Goal: Transaction & Acquisition: Purchase product/service

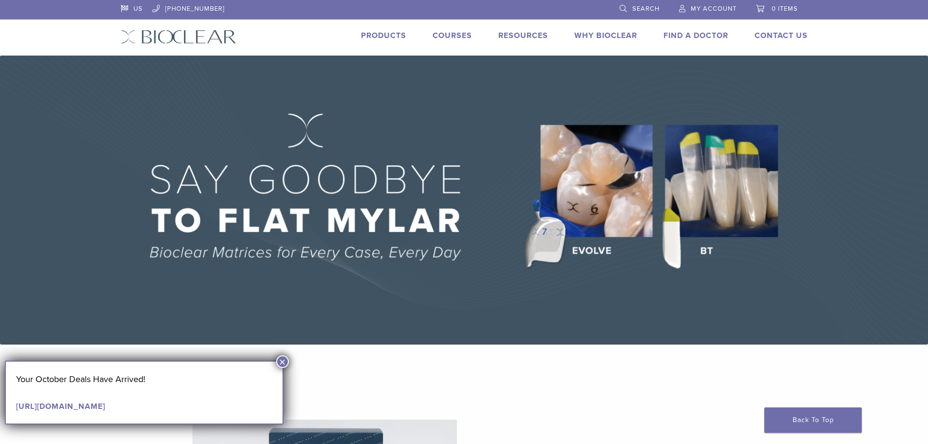
click at [105, 405] on link "[URL][DOMAIN_NAME]" at bounding box center [60, 407] width 89 height 10
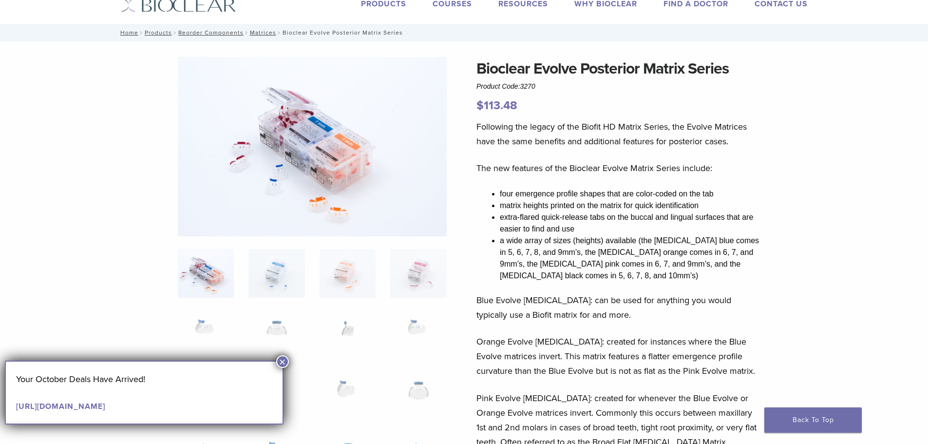
scroll to position [49, 0]
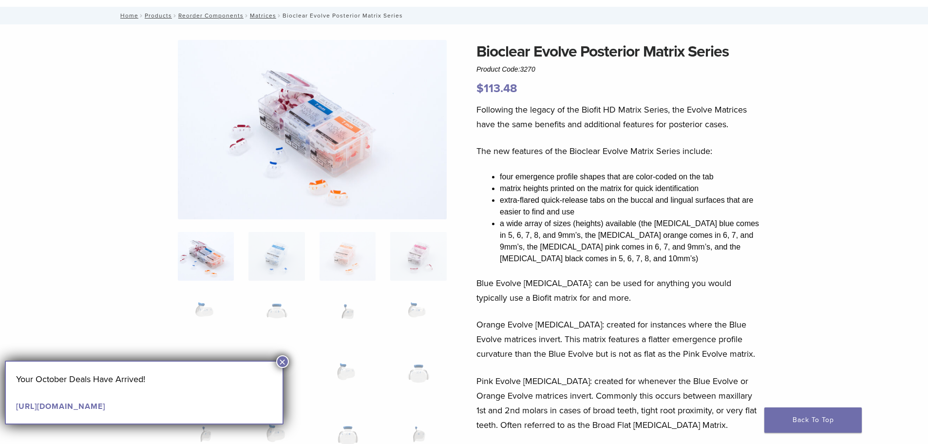
click at [282, 362] on button "×" at bounding box center [282, 361] width 13 height 13
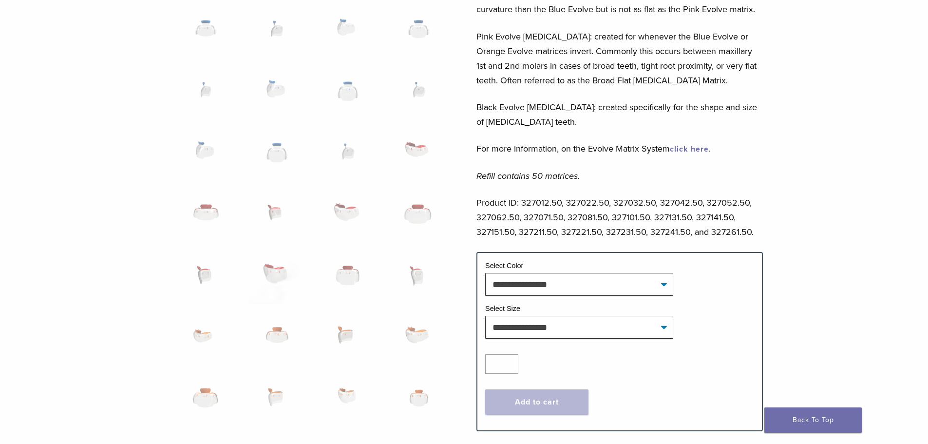
scroll to position [390, 0]
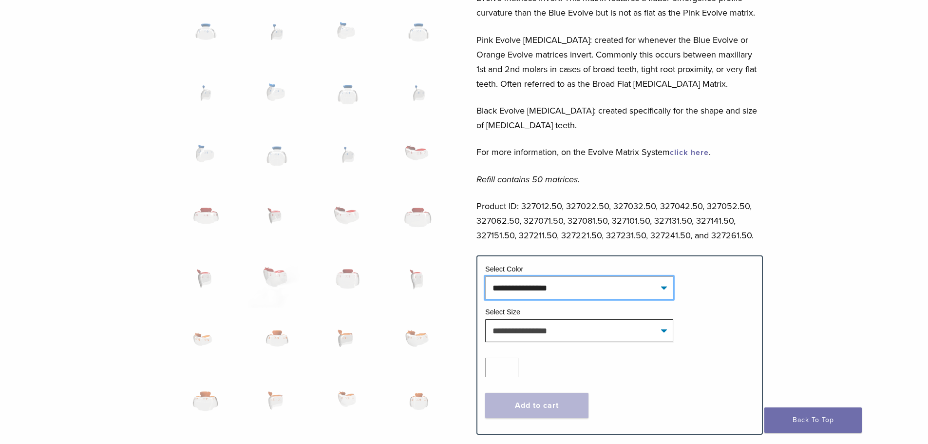
click at [646, 291] on select "**********" at bounding box center [579, 287] width 188 height 22
click at [646, 193] on div "Following the legacy of the Biofit HD Matrix Series, the Evolve Matrices have t…" at bounding box center [620, 8] width 287 height 494
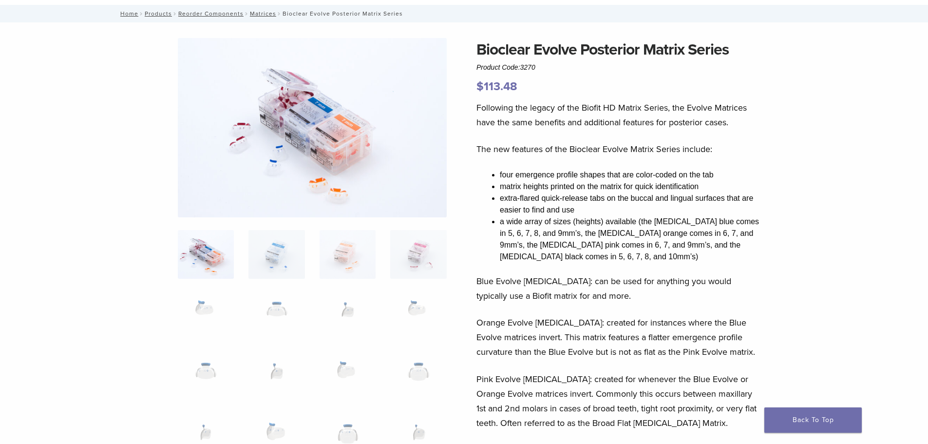
scroll to position [49, 0]
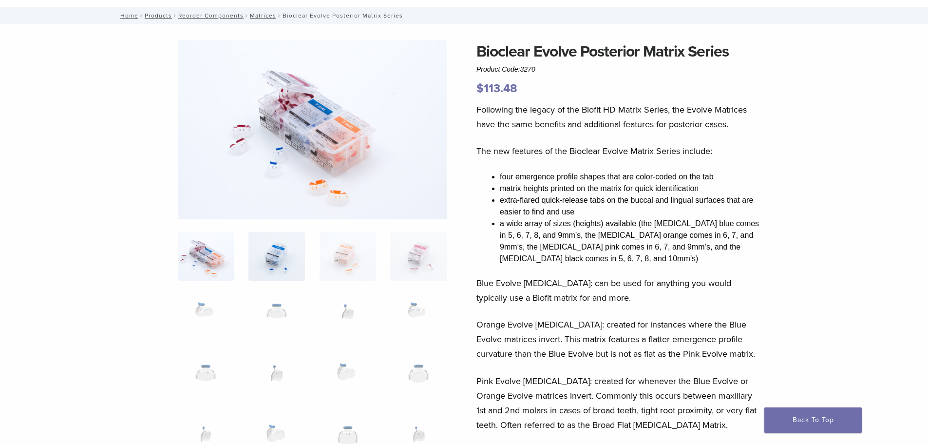
click at [297, 247] on img at bounding box center [277, 256] width 56 height 49
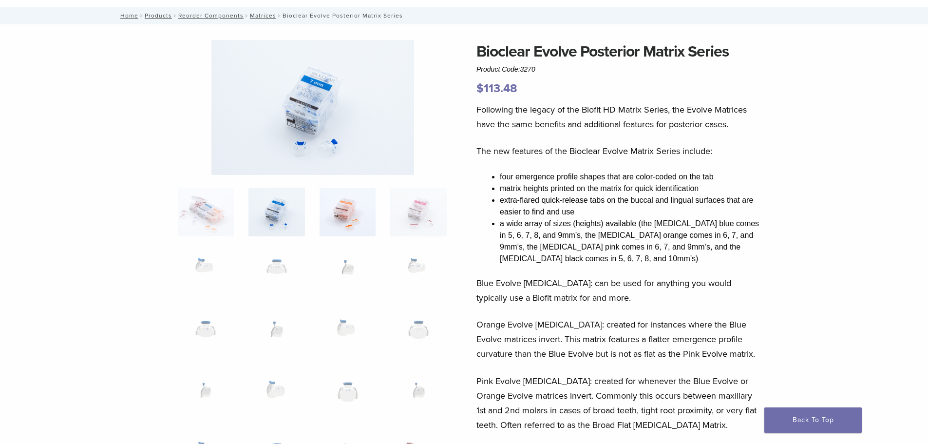
click at [347, 219] on img at bounding box center [348, 212] width 56 height 49
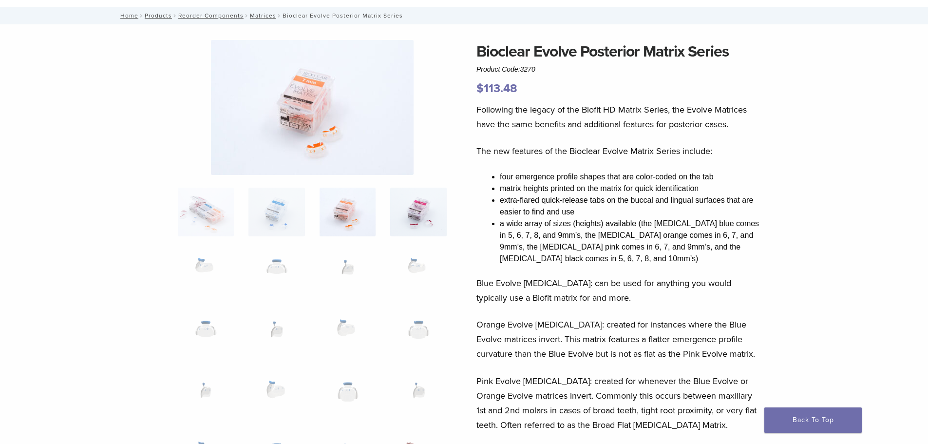
click at [411, 211] on img at bounding box center [418, 212] width 56 height 49
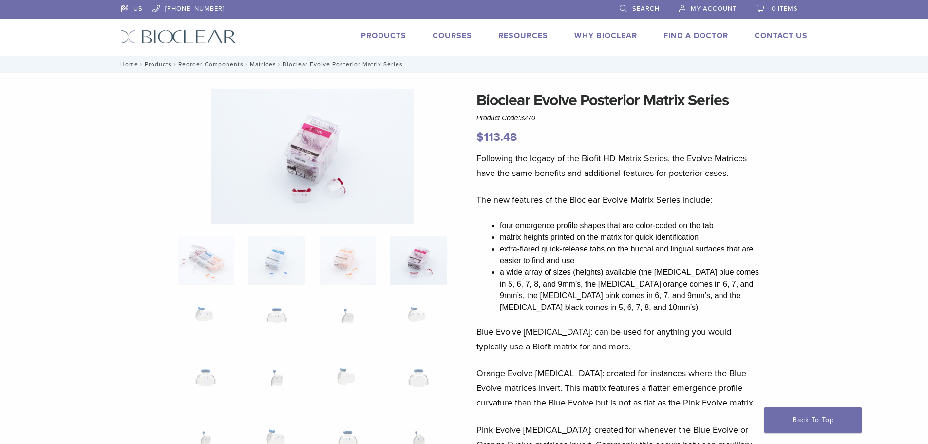
click at [159, 65] on link "Products" at bounding box center [158, 64] width 27 height 7
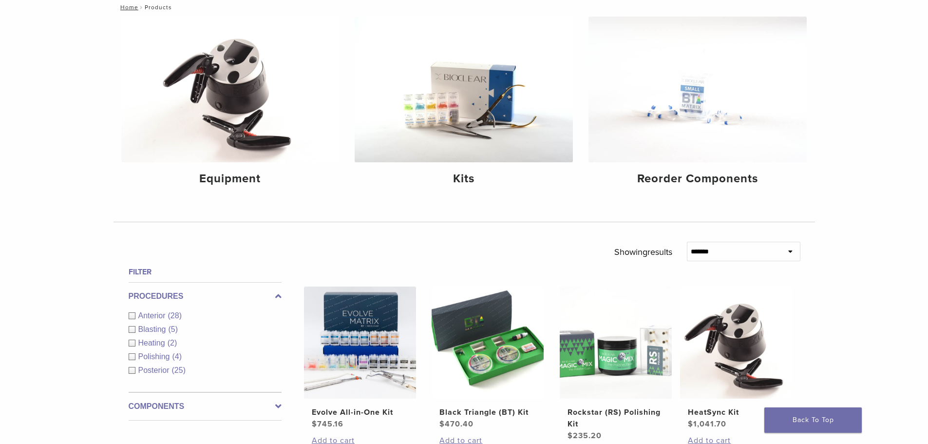
scroll to position [146, 0]
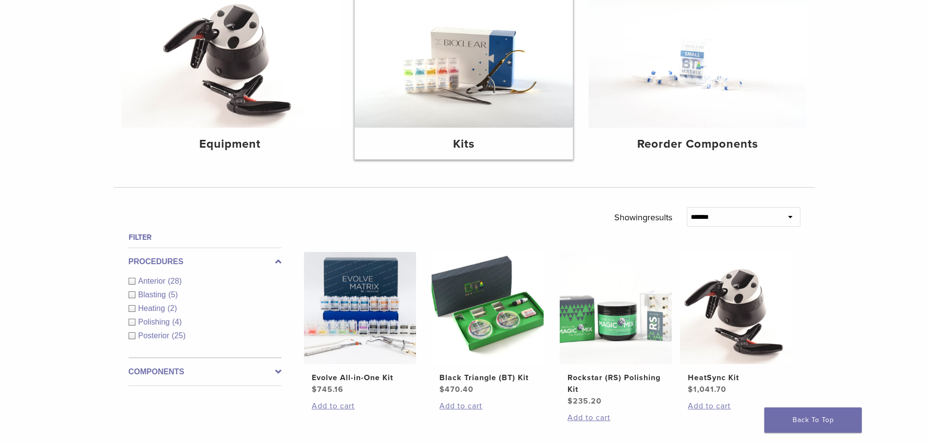
click at [464, 106] on img at bounding box center [464, 55] width 218 height 146
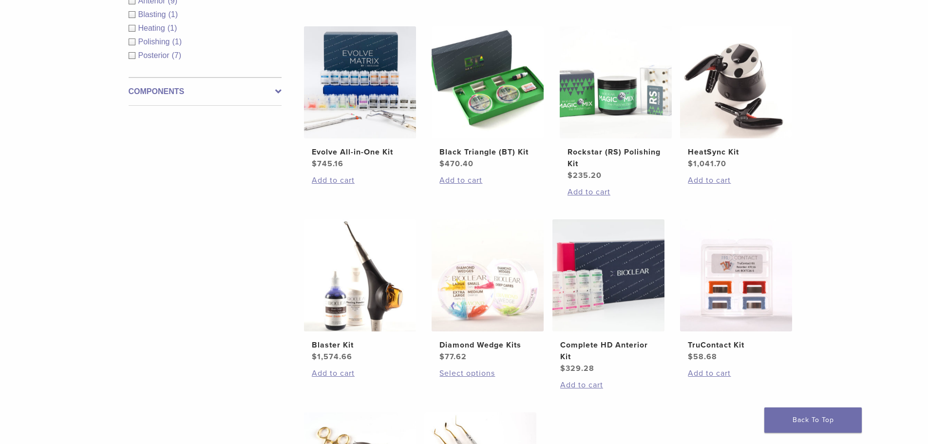
scroll to position [195, 0]
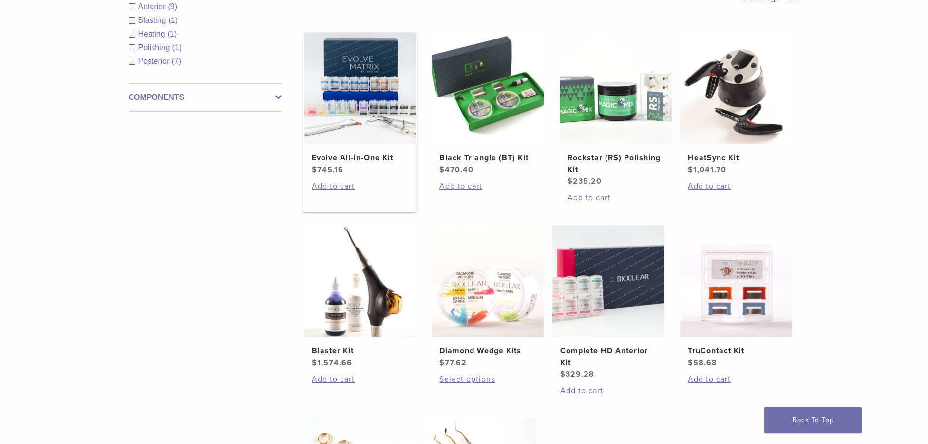
click at [350, 138] on img at bounding box center [360, 88] width 112 height 112
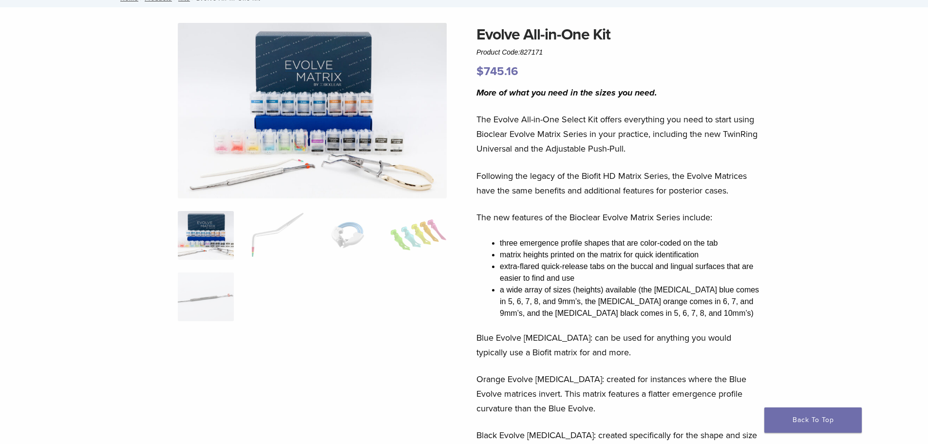
scroll to position [49, 0]
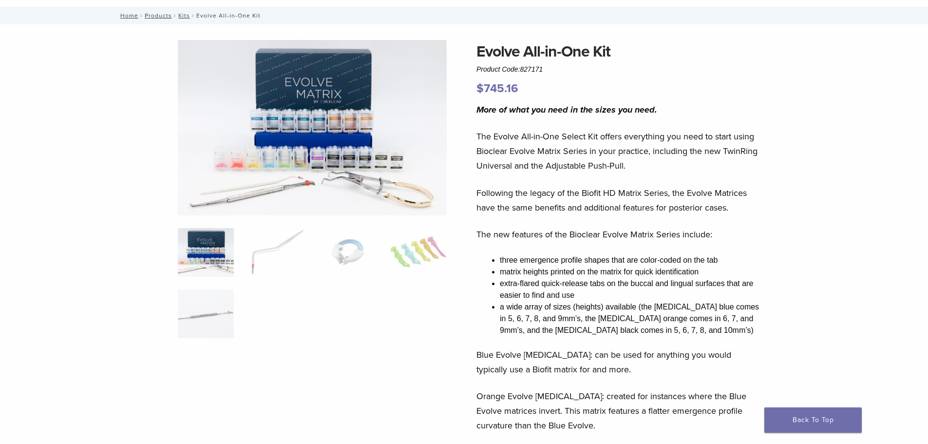
click at [208, 258] on img at bounding box center [206, 252] width 56 height 49
click at [331, 169] on img at bounding box center [312, 127] width 269 height 175
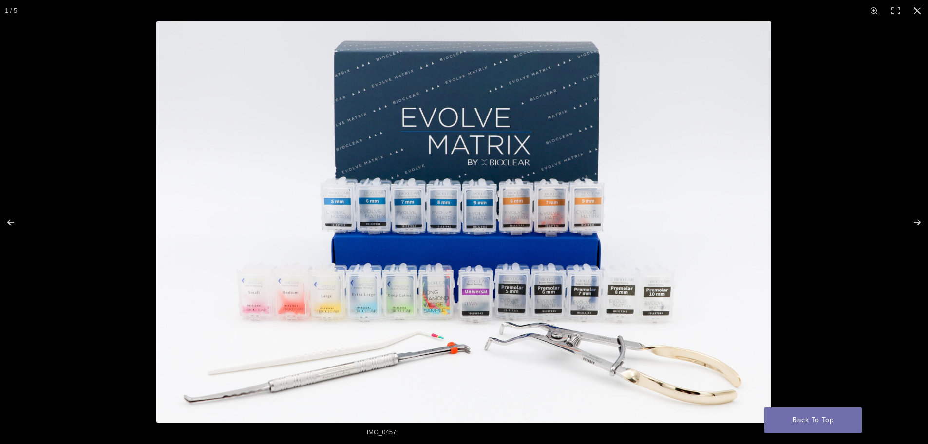
click at [369, 184] on img "Full screen image" at bounding box center [463, 221] width 615 height 401
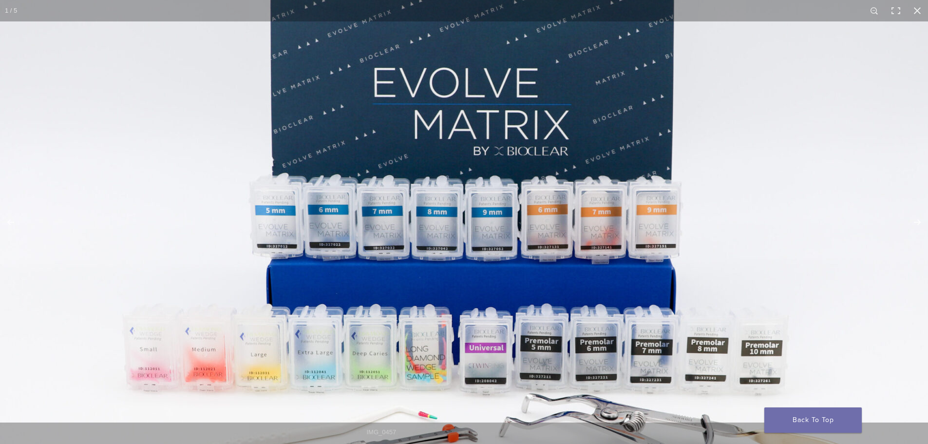
click at [369, 184] on img "Full screen image" at bounding box center [468, 242] width 936 height 610
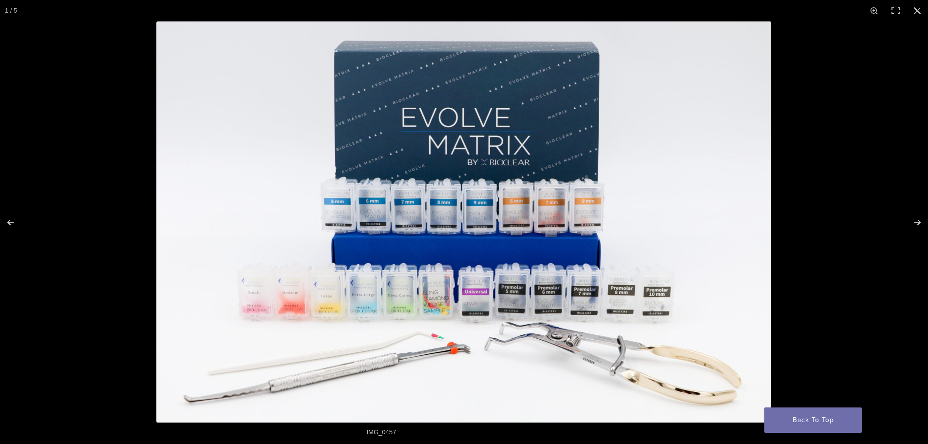
click at [369, 184] on img "Full screen image" at bounding box center [463, 221] width 615 height 401
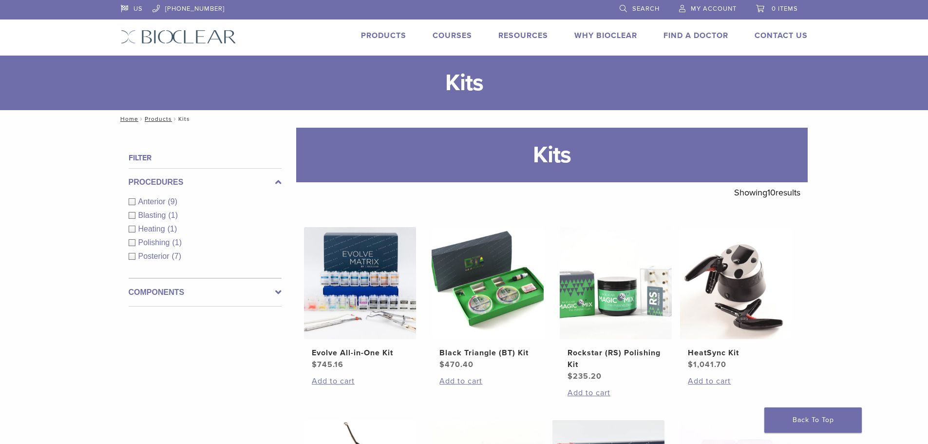
scroll to position [190, 0]
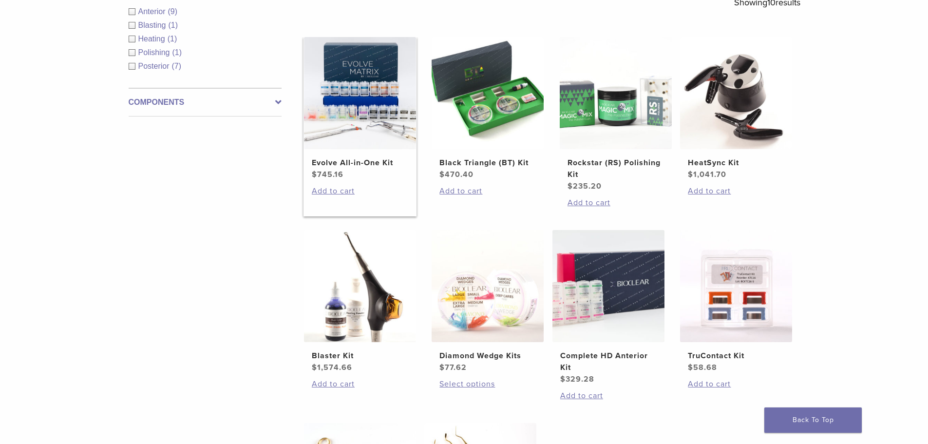
click at [352, 134] on img at bounding box center [360, 93] width 112 height 112
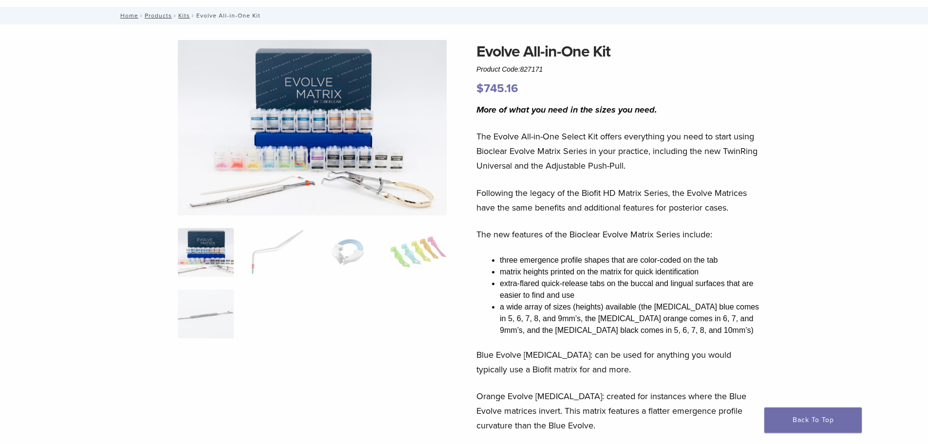
scroll to position [97, 0]
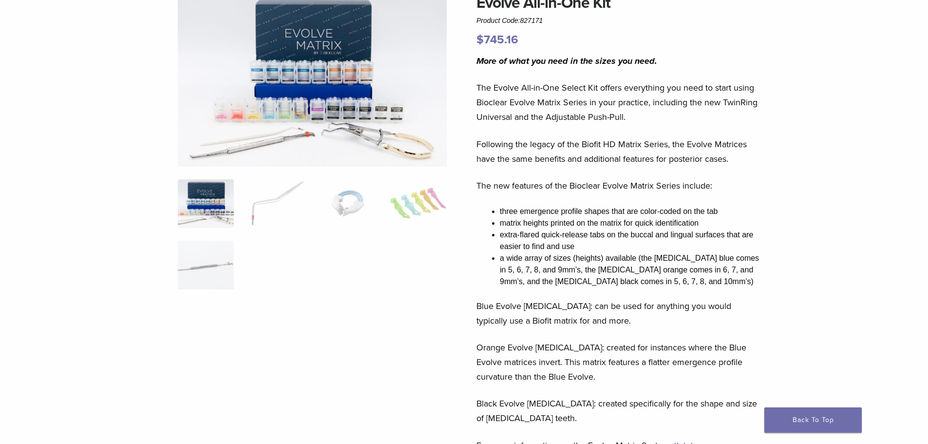
click at [345, 74] on img at bounding box center [312, 78] width 269 height 175
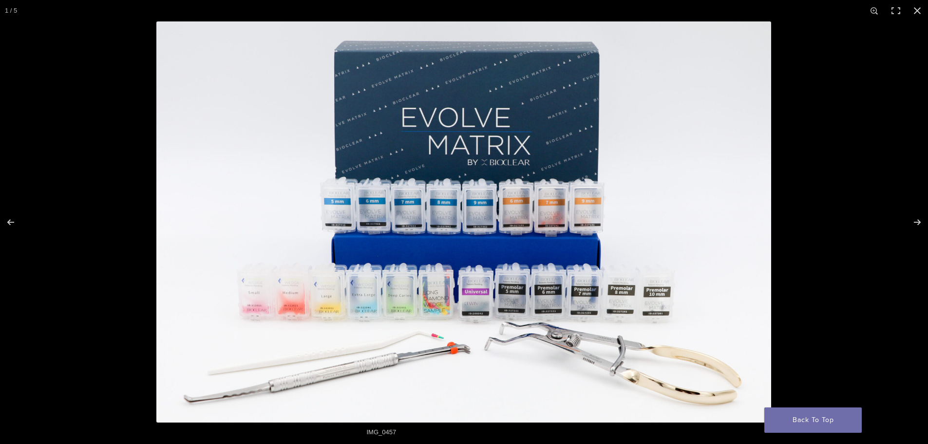
click at [574, 138] on img "Full screen image" at bounding box center [463, 221] width 615 height 401
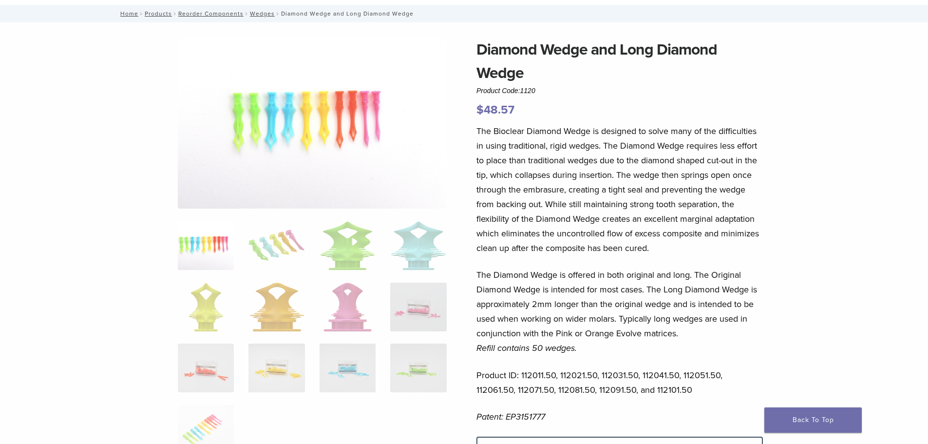
scroll to position [49, 0]
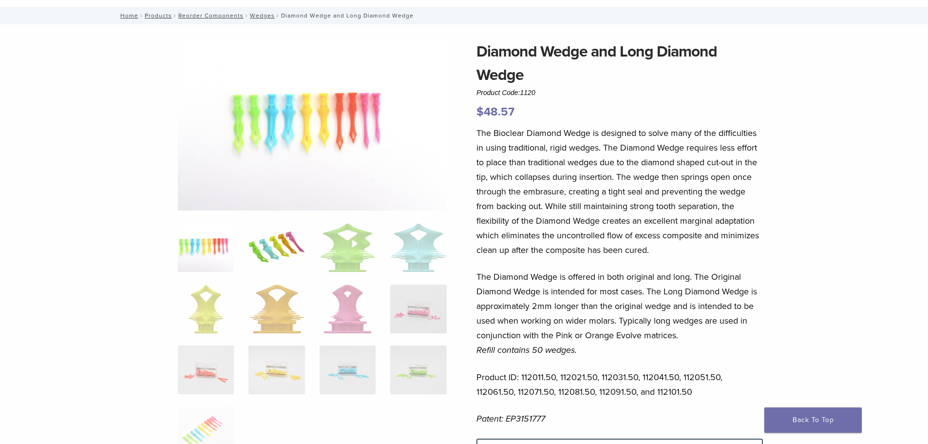
click at [284, 252] on img at bounding box center [277, 247] width 56 height 49
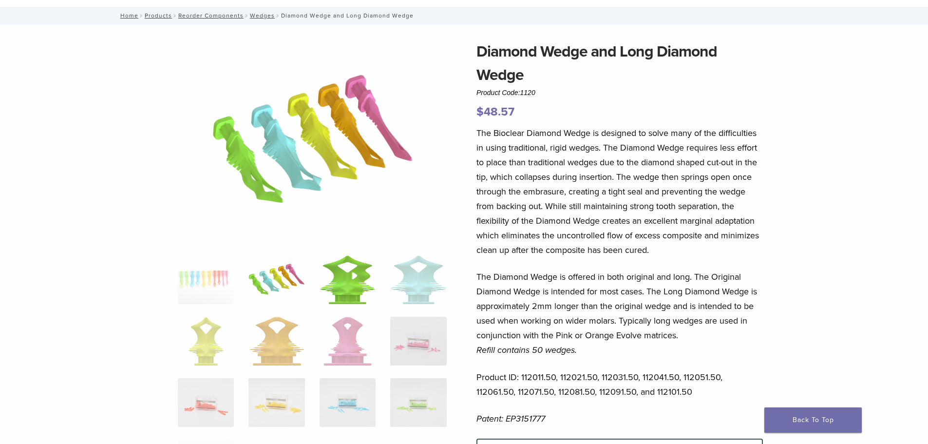
click at [353, 275] on img at bounding box center [348, 279] width 56 height 49
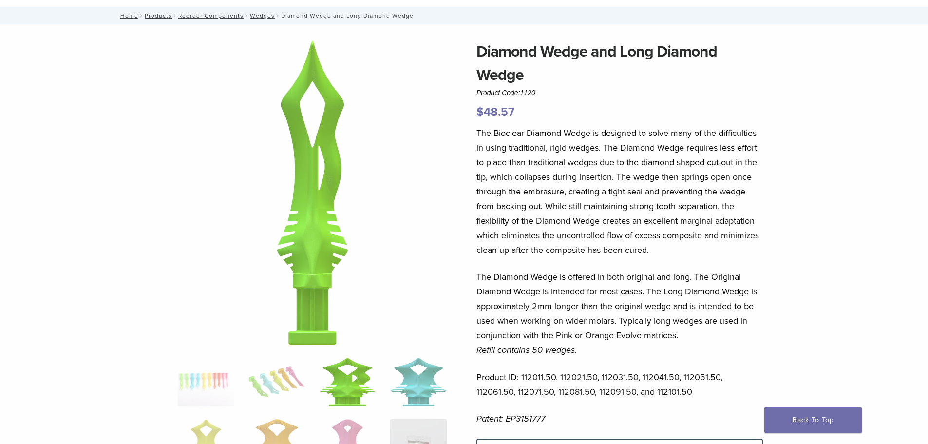
click at [426, 379] on img at bounding box center [418, 382] width 56 height 49
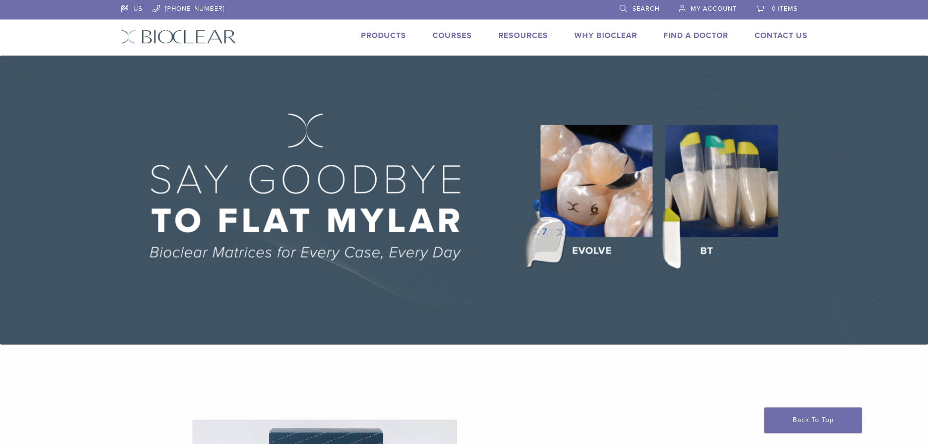
click at [396, 38] on link "Products" at bounding box center [383, 36] width 45 height 10
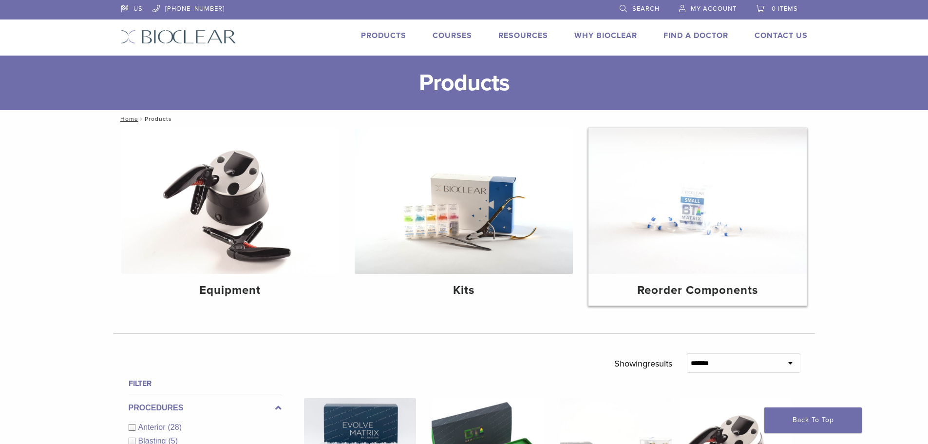
click at [684, 288] on h4 "Reorder Components" at bounding box center [697, 291] width 203 height 18
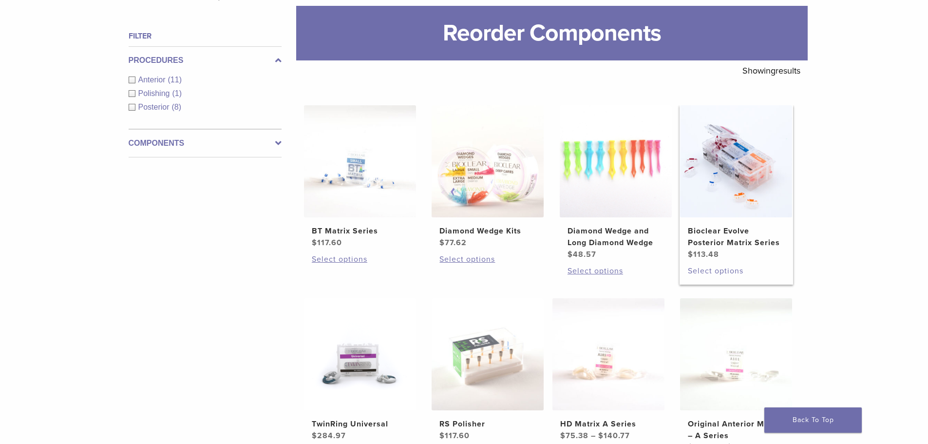
scroll to position [97, 0]
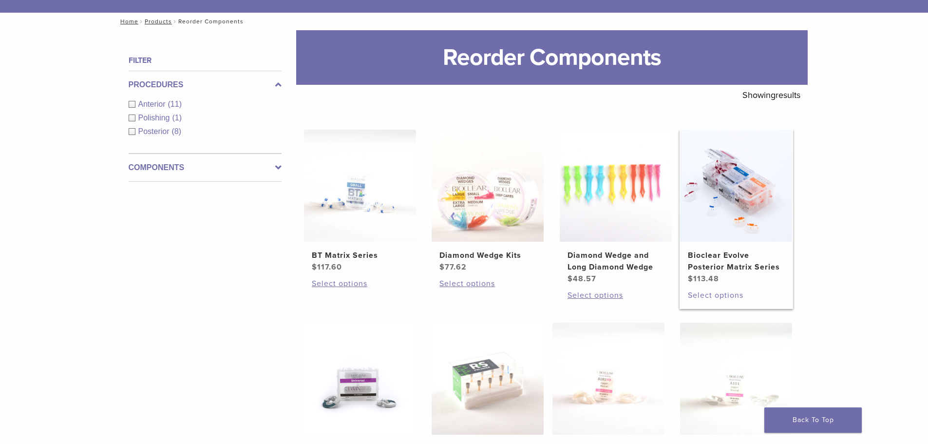
click at [724, 296] on link "Select options" at bounding box center [736, 295] width 96 height 12
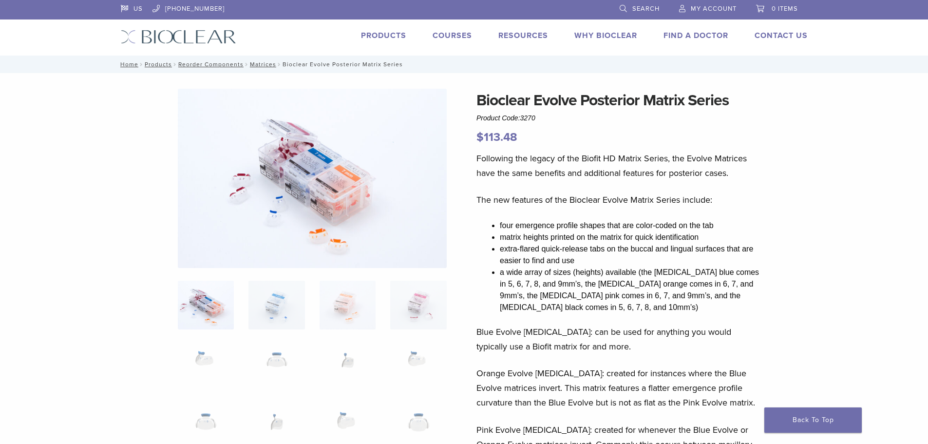
click at [219, 312] on img at bounding box center [206, 305] width 56 height 49
click at [294, 311] on img at bounding box center [277, 305] width 56 height 49
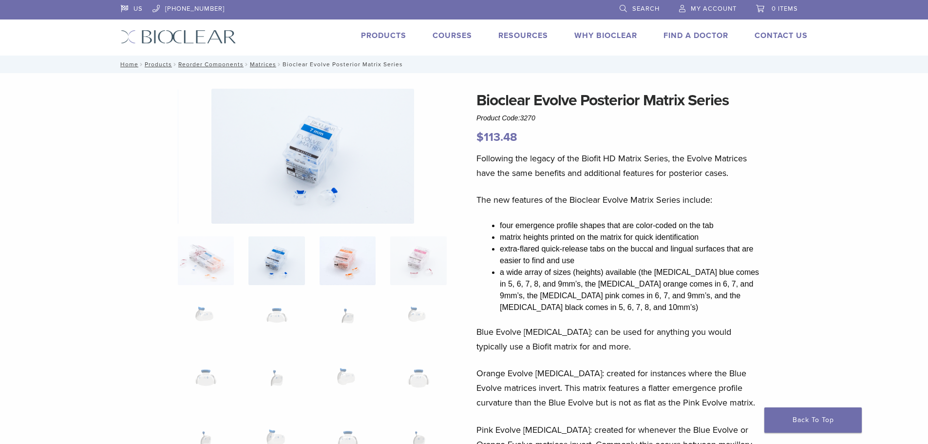
click at [354, 273] on img at bounding box center [348, 260] width 56 height 49
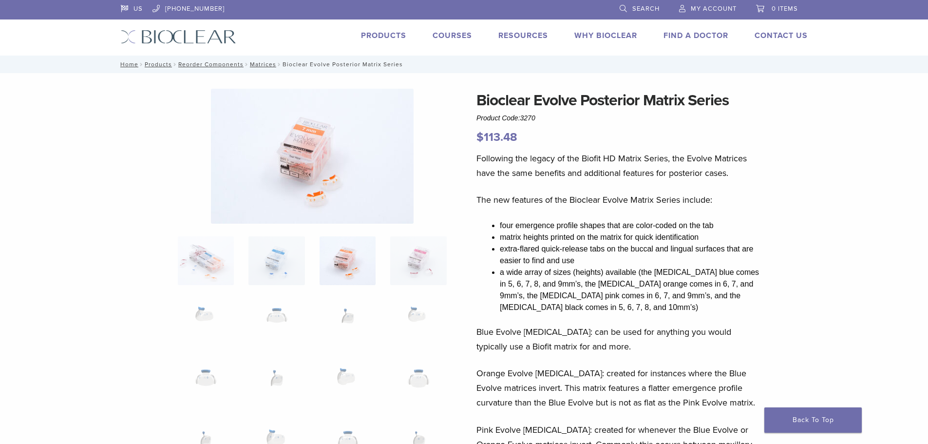
click at [342, 271] on img at bounding box center [348, 260] width 56 height 49
click at [361, 275] on img at bounding box center [348, 260] width 56 height 49
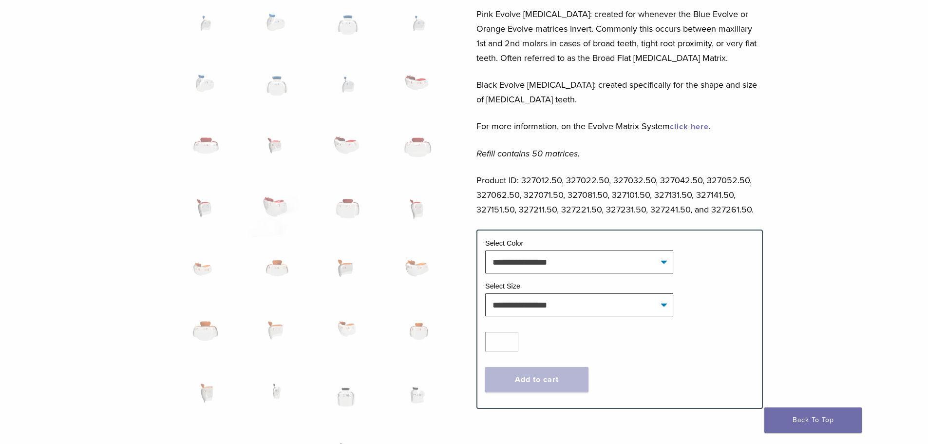
scroll to position [439, 0]
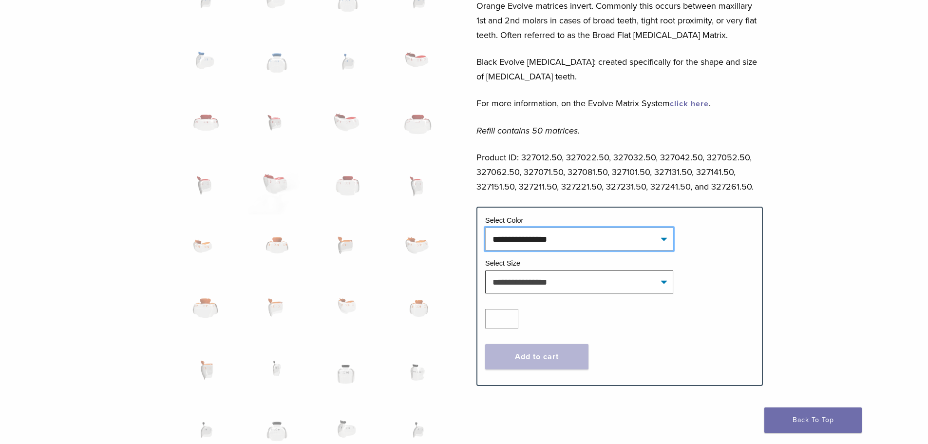
click at [665, 245] on select "**********" at bounding box center [579, 239] width 188 height 22
click at [485, 228] on select "**********" at bounding box center [579, 239] width 188 height 22
select select "******"
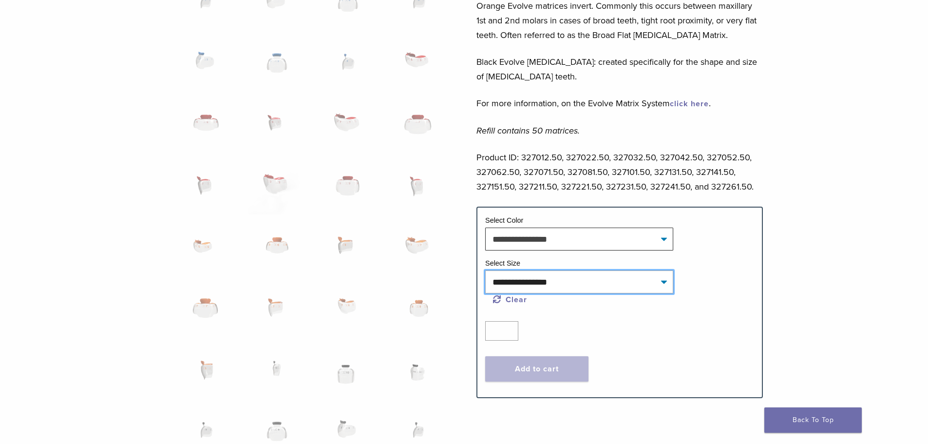
click at [664, 281] on select "**********" at bounding box center [579, 281] width 188 height 22
select select "***"
click at [485, 270] on select "**********" at bounding box center [579, 281] width 188 height 22
select select "******"
select select "***"
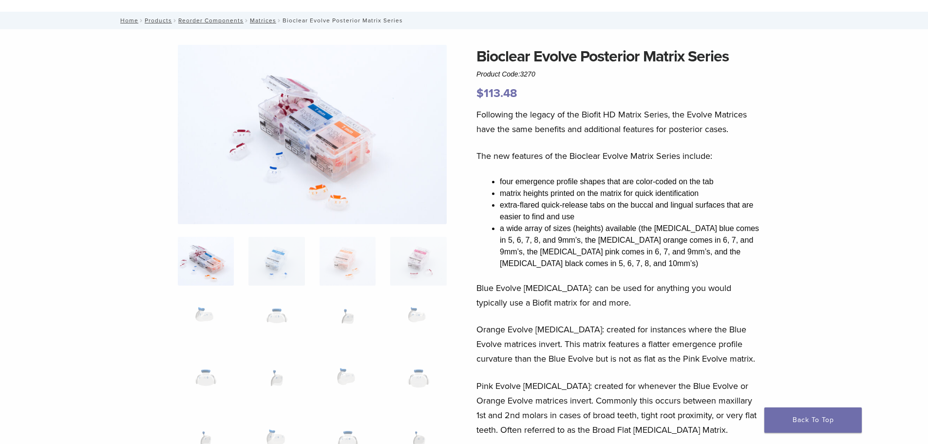
scroll to position [0, 0]
